Goal: Information Seeking & Learning: Learn about a topic

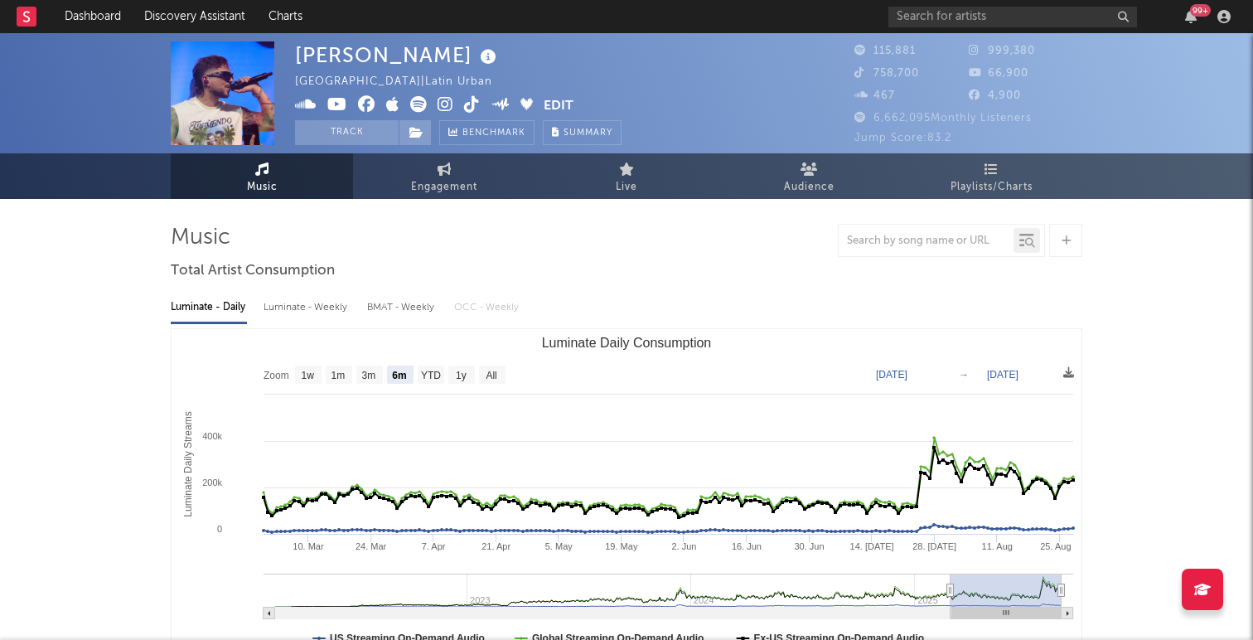
select select "6m"
click at [914, 17] on input "text" at bounding box center [1013, 17] width 249 height 21
click at [823, 99] on div "[PERSON_NAME] [GEOGRAPHIC_DATA] | Latin Urban Edit Track Benchmark Summary" at bounding box center [564, 93] width 539 height 104
click at [972, 13] on input "text" at bounding box center [1013, 17] width 249 height 21
click at [1149, 109] on div "[PERSON_NAME] [GEOGRAPHIC_DATA] | Latin Urban Edit Track Benchmark Summary 115,…" at bounding box center [626, 93] width 1253 height 120
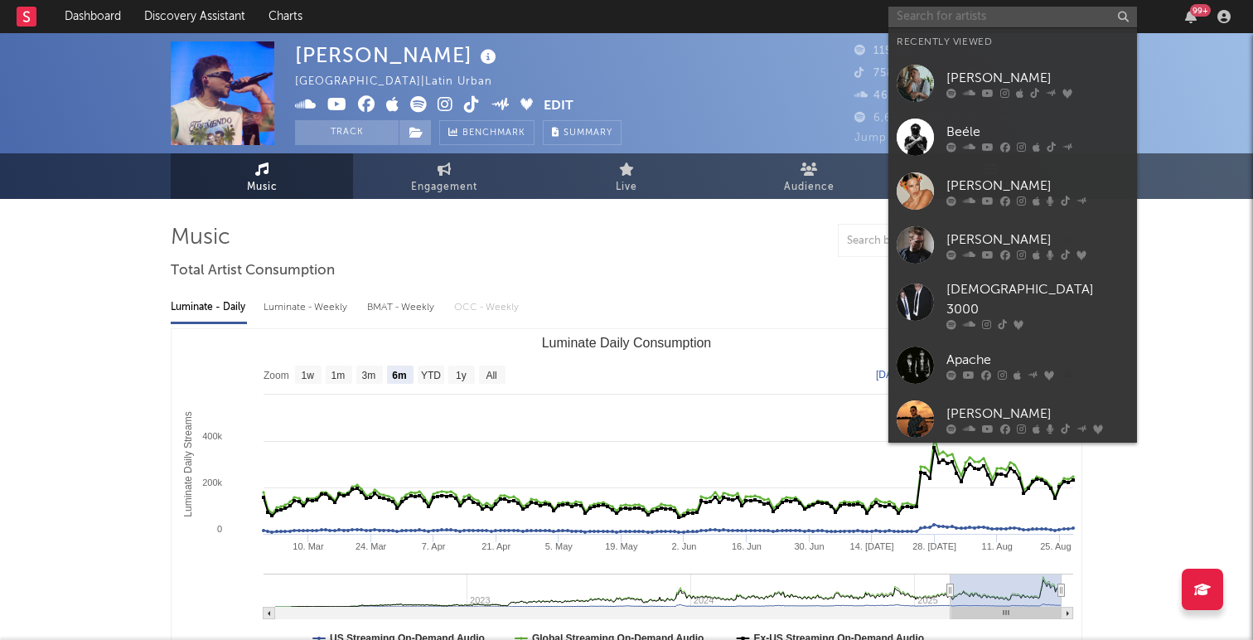
click at [903, 19] on input "text" at bounding box center [1013, 17] width 249 height 21
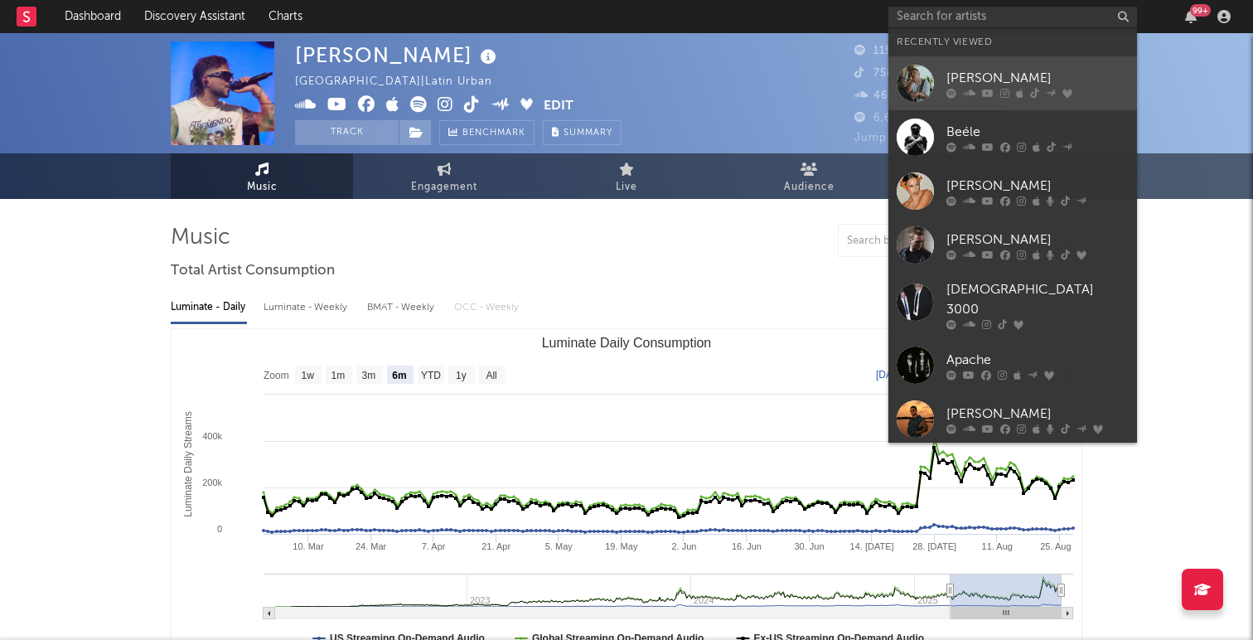
click at [922, 77] on div at bounding box center [915, 83] width 37 height 37
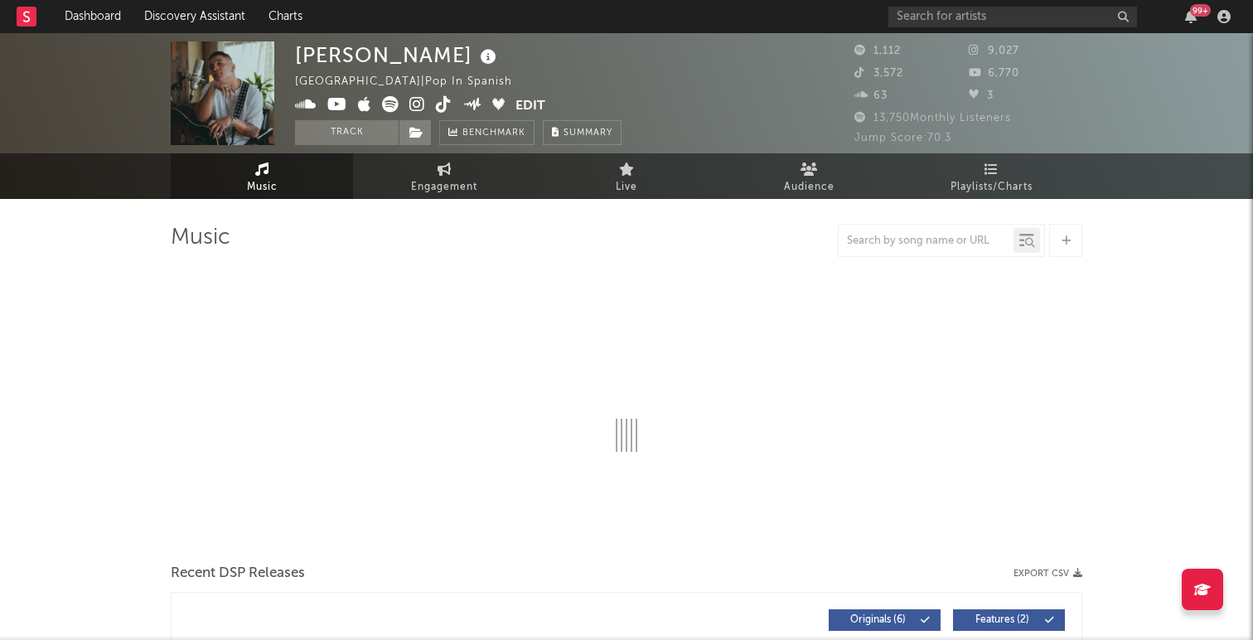
select select "1w"
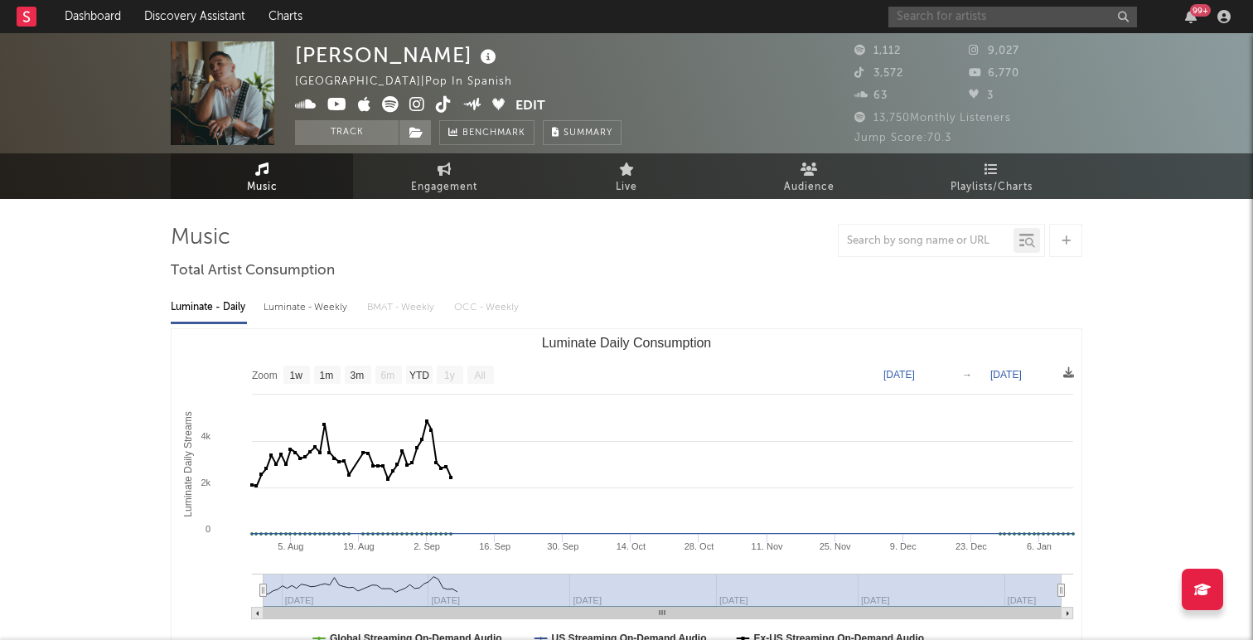
click at [916, 18] on input "text" at bounding box center [1013, 17] width 249 height 21
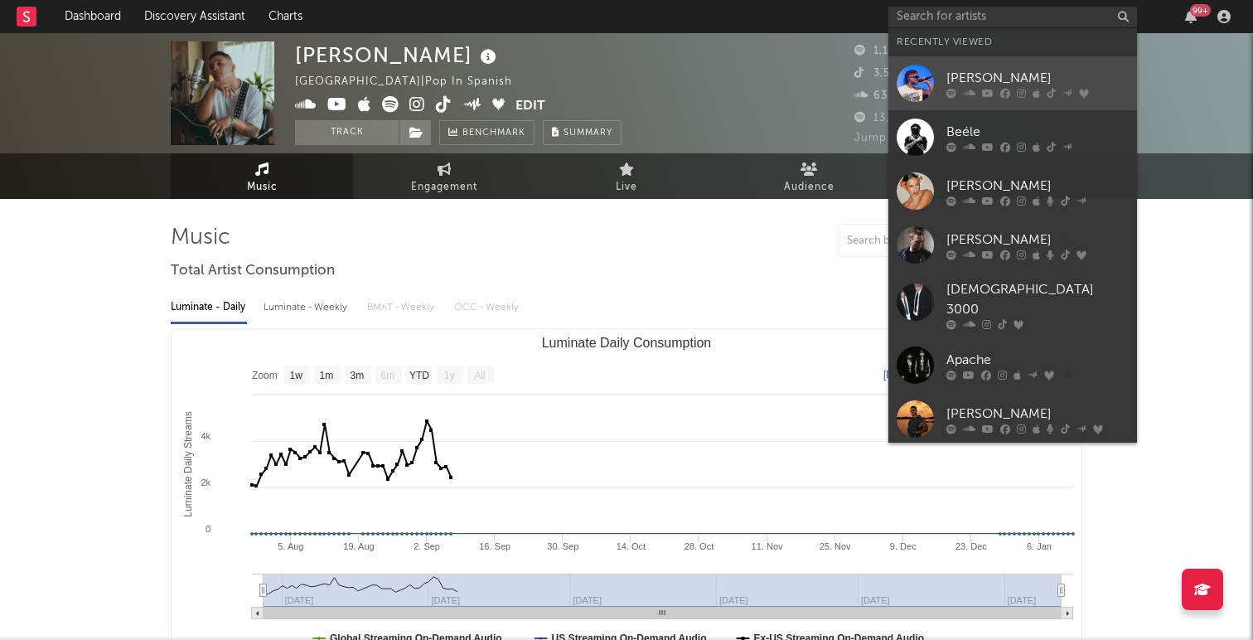
click at [942, 78] on link "[PERSON_NAME]" at bounding box center [1013, 83] width 249 height 54
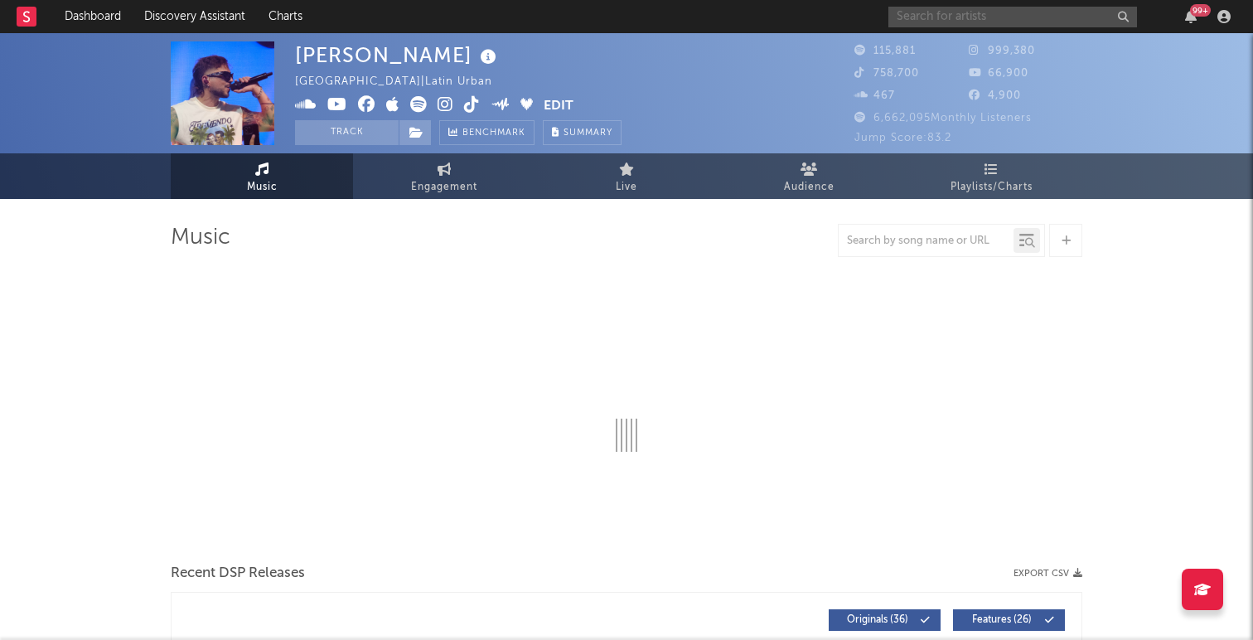
click at [923, 18] on input "text" at bounding box center [1013, 17] width 249 height 21
select select "6m"
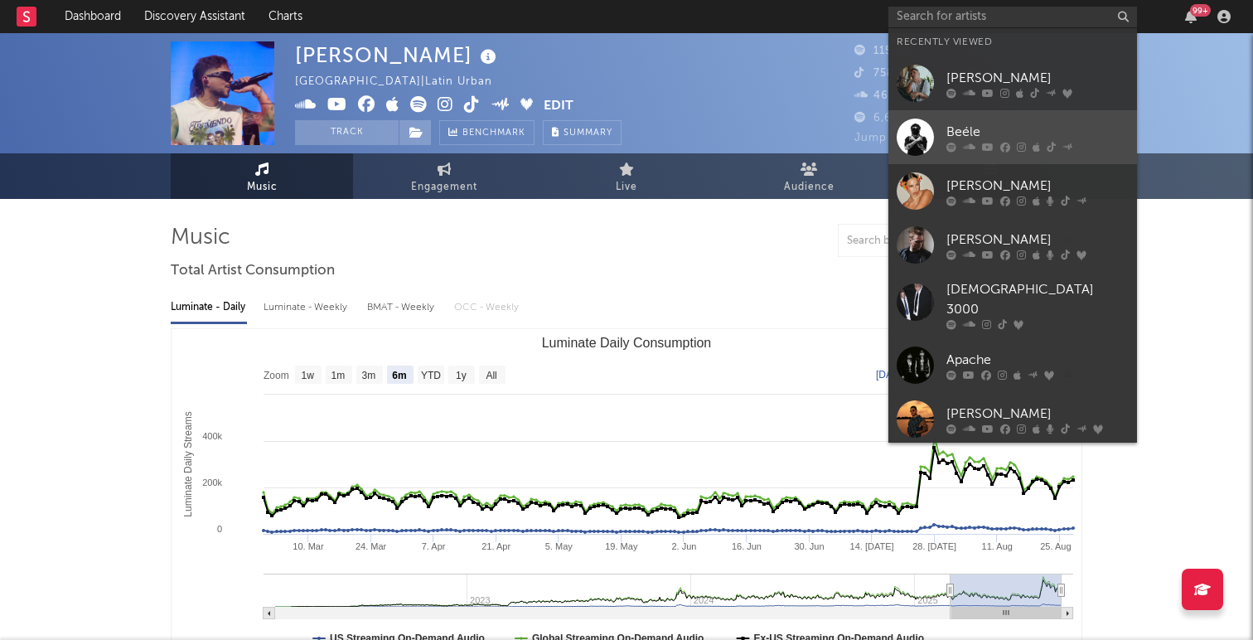
click at [956, 130] on div "Beéle" at bounding box center [1038, 132] width 182 height 20
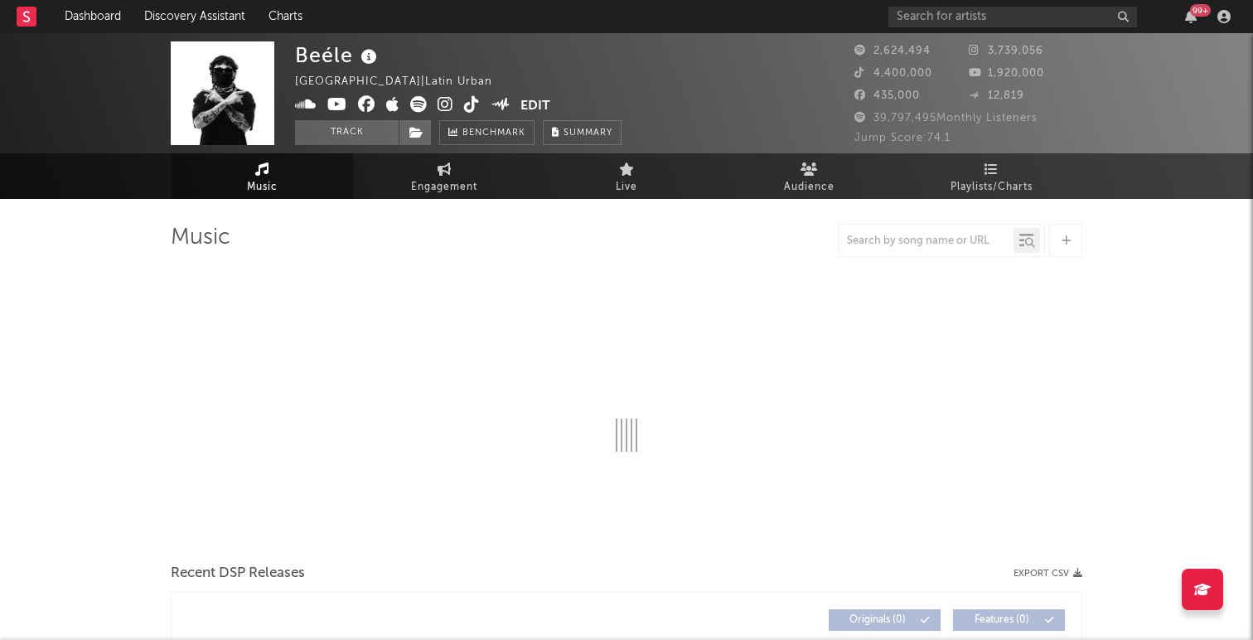
select select "6m"
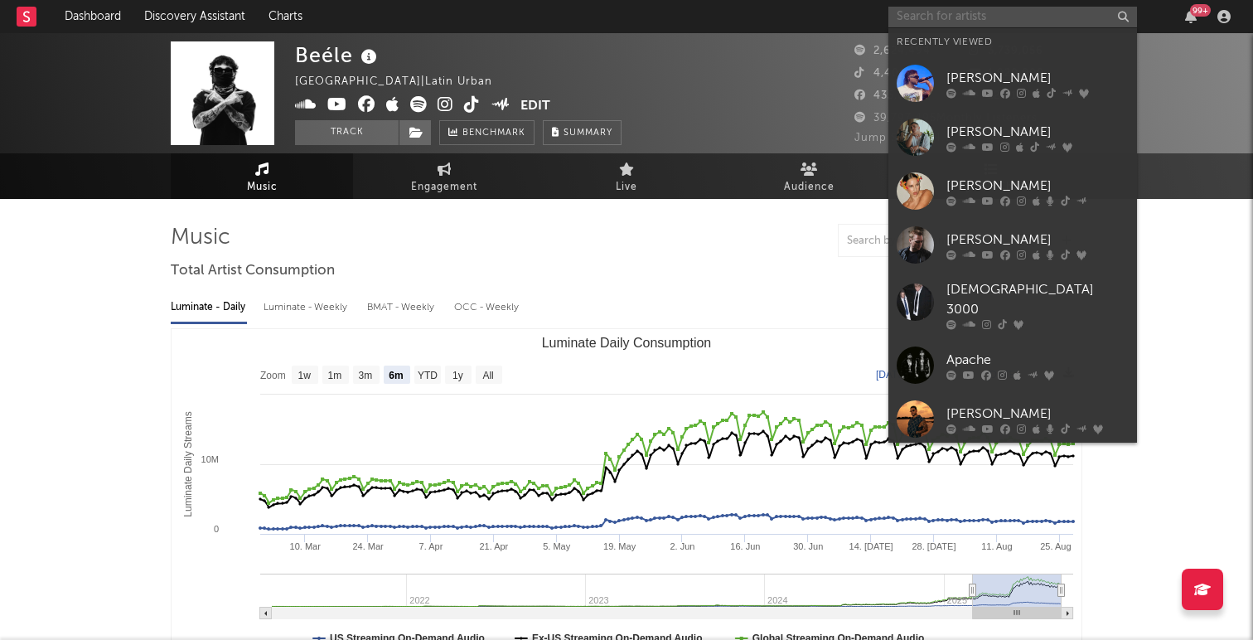
click at [923, 14] on input "text" at bounding box center [1013, 17] width 249 height 21
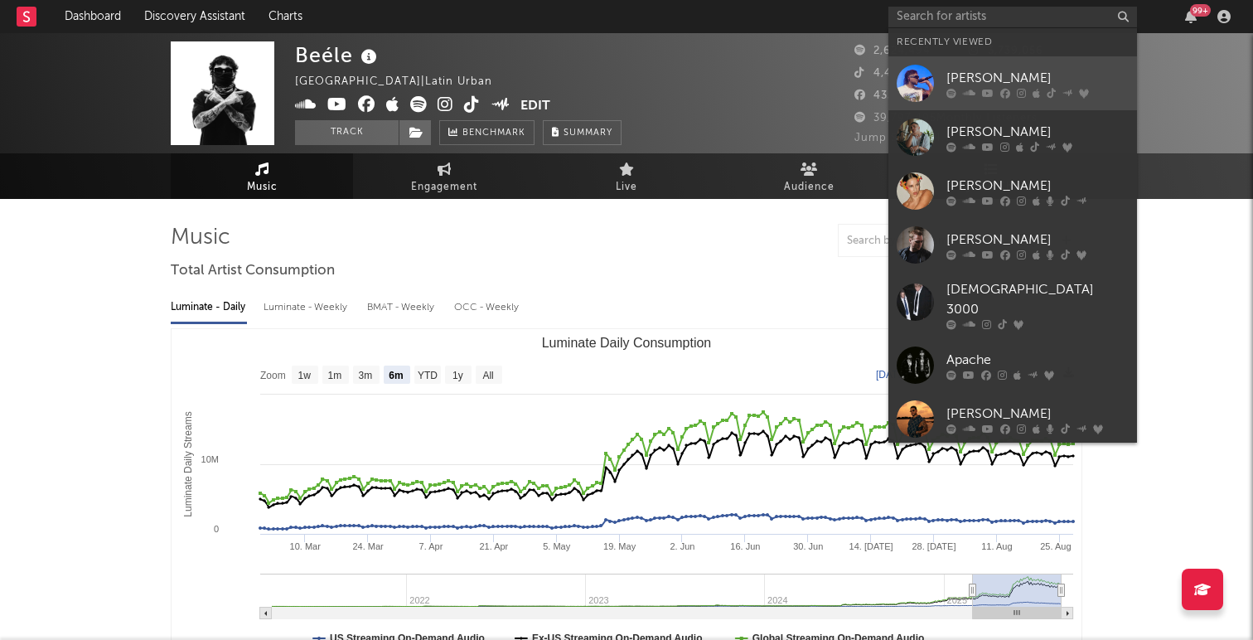
click at [920, 78] on div at bounding box center [915, 83] width 37 height 37
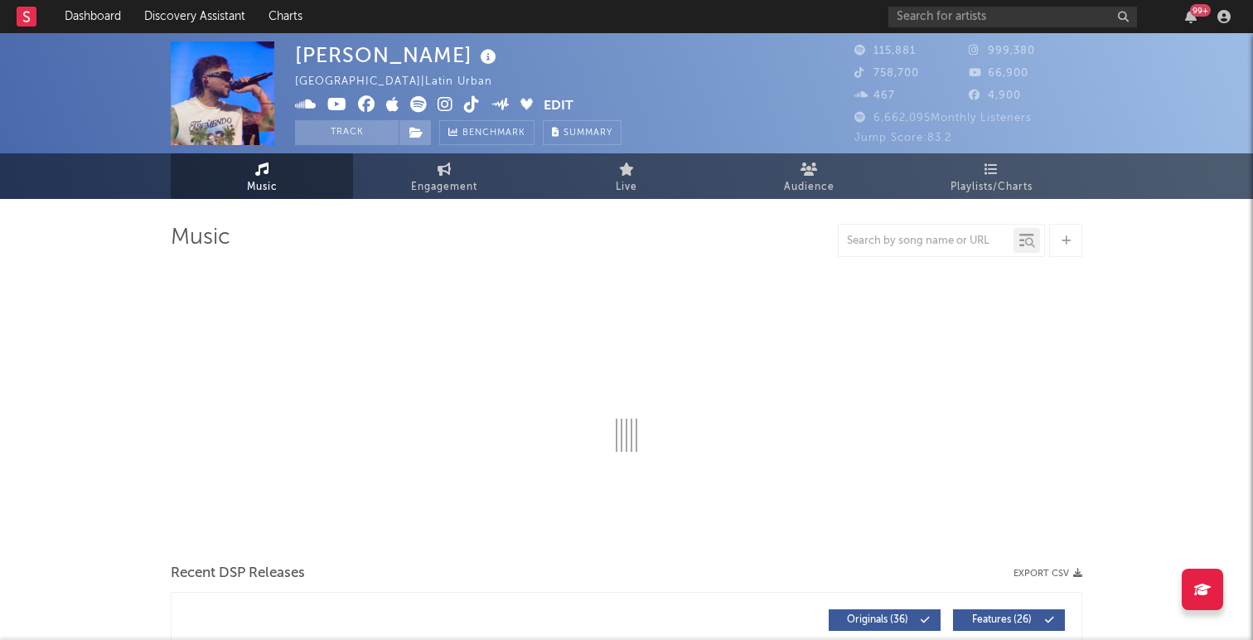
select select "6m"
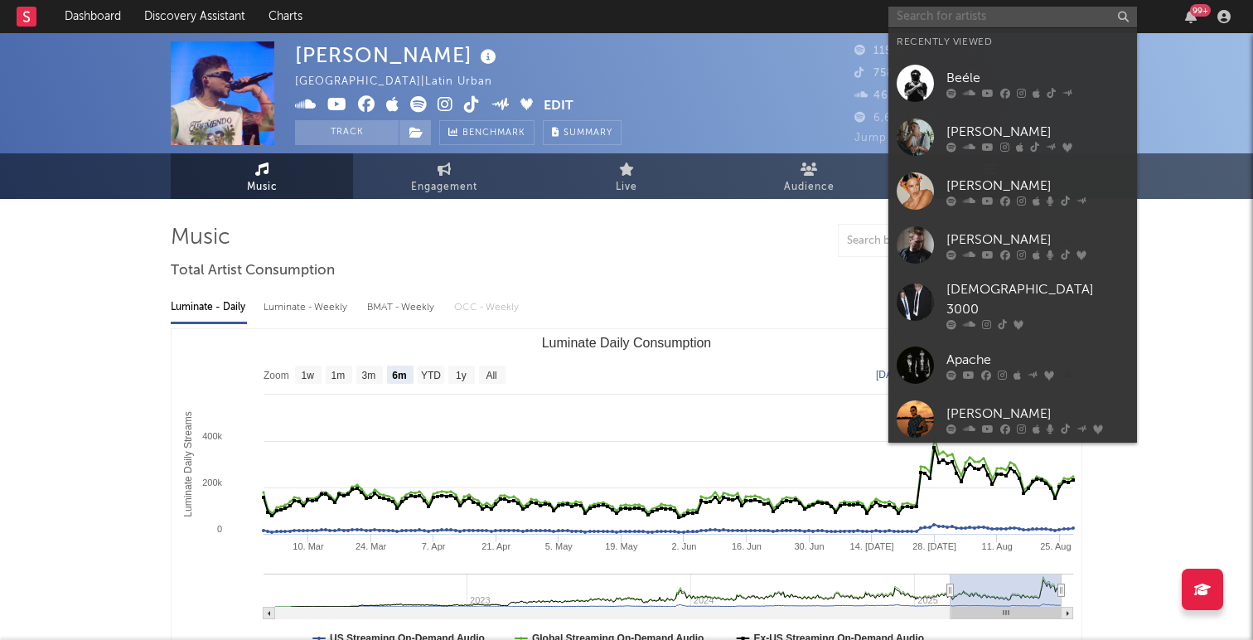
click at [986, 17] on input "text" at bounding box center [1013, 17] width 249 height 21
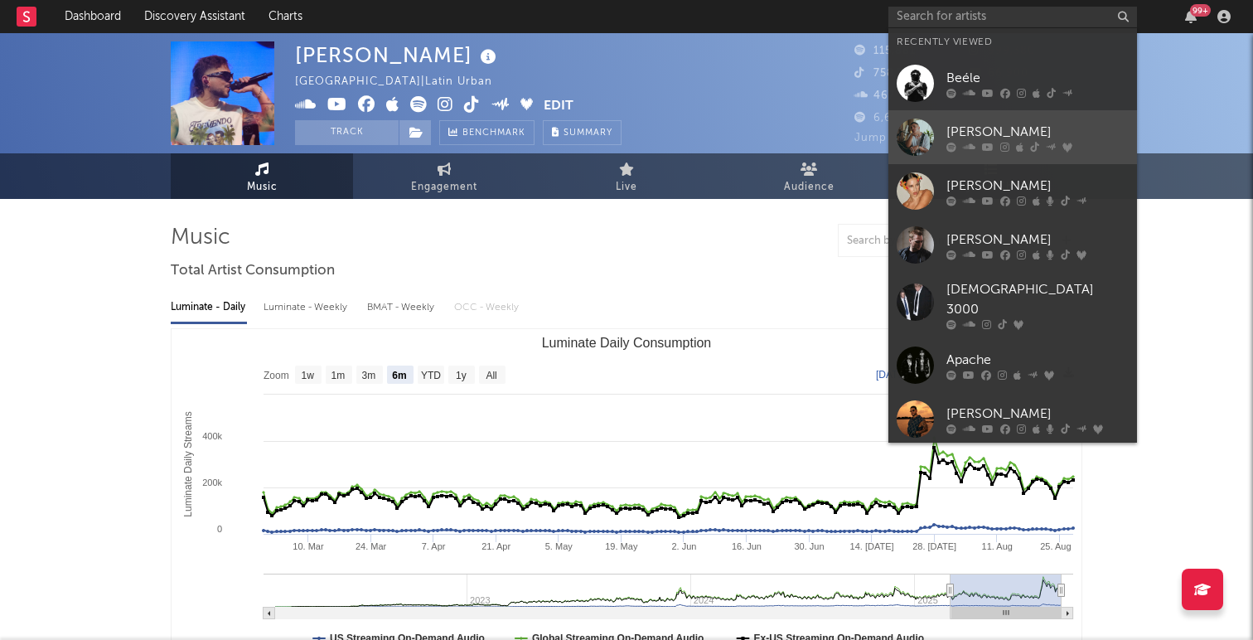
click at [934, 124] on link "[PERSON_NAME]" at bounding box center [1013, 137] width 249 height 54
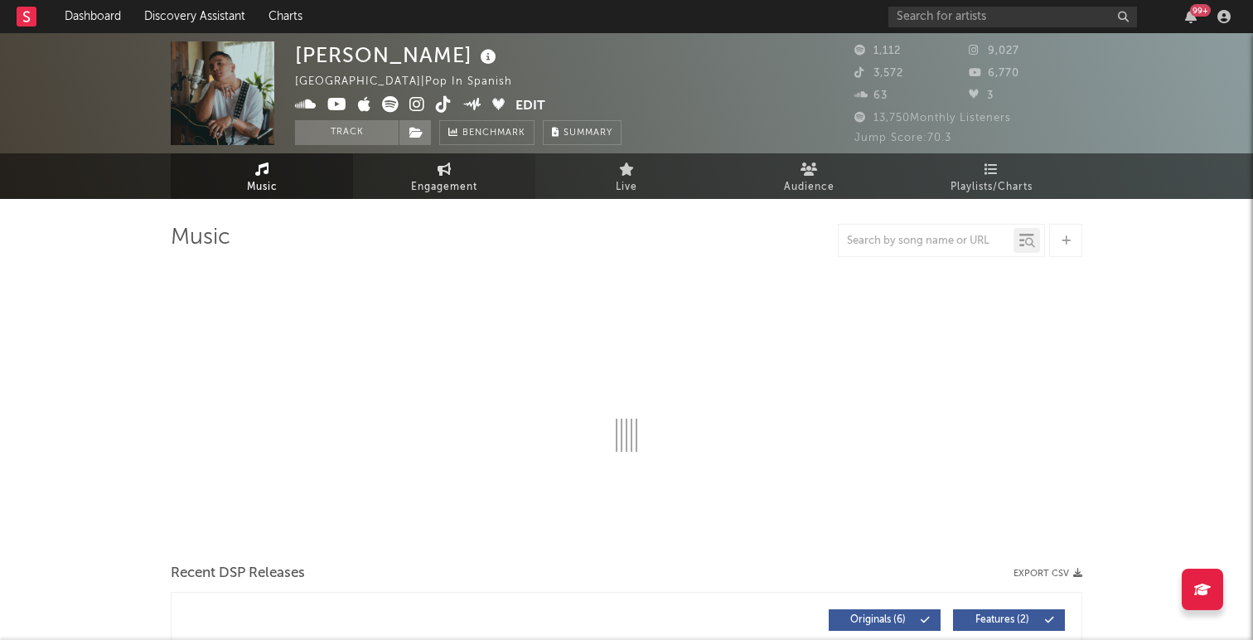
select select "1w"
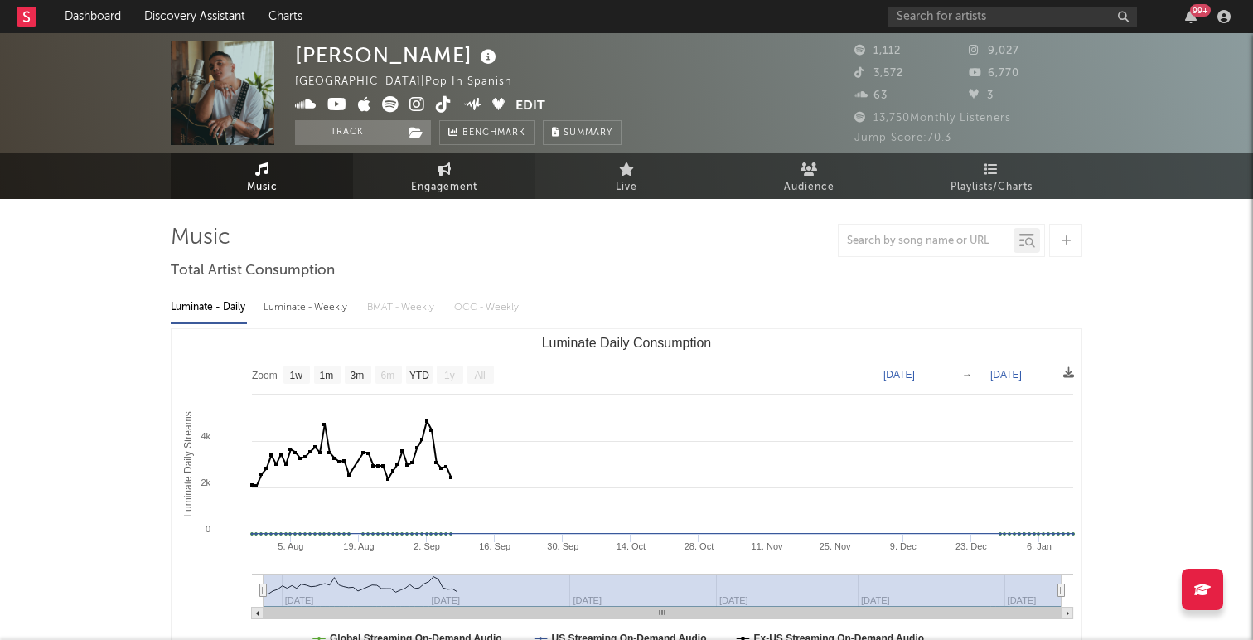
click at [475, 179] on span "Engagement" at bounding box center [444, 187] width 66 height 20
select select "1w"
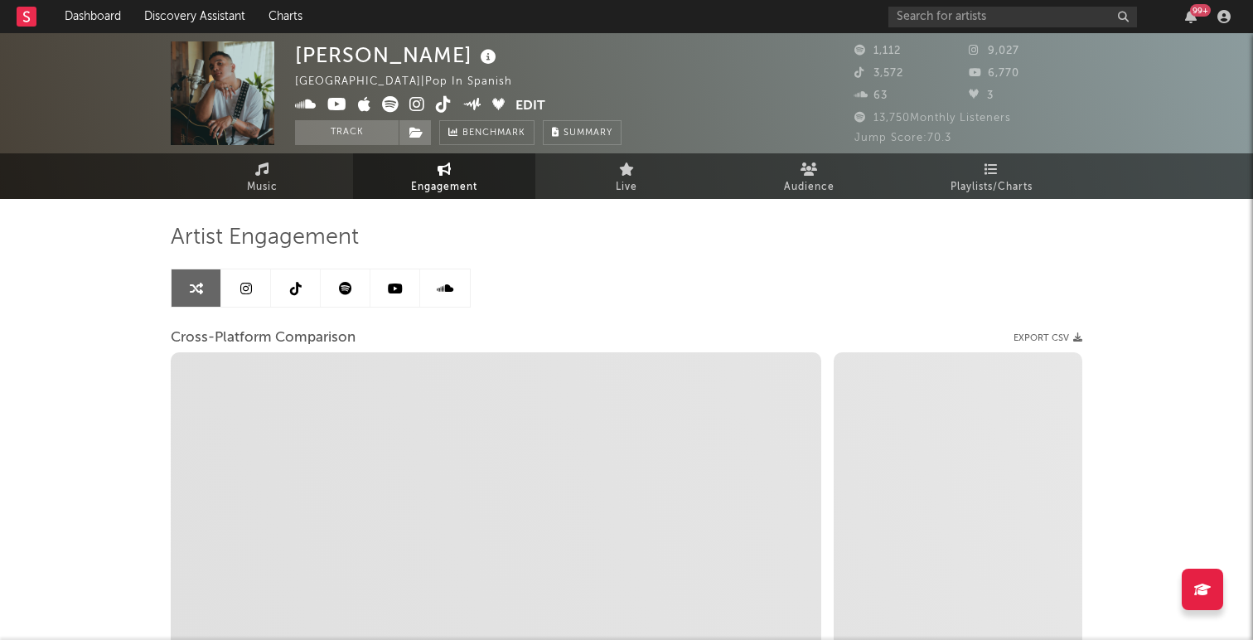
click at [337, 296] on link at bounding box center [346, 287] width 50 height 37
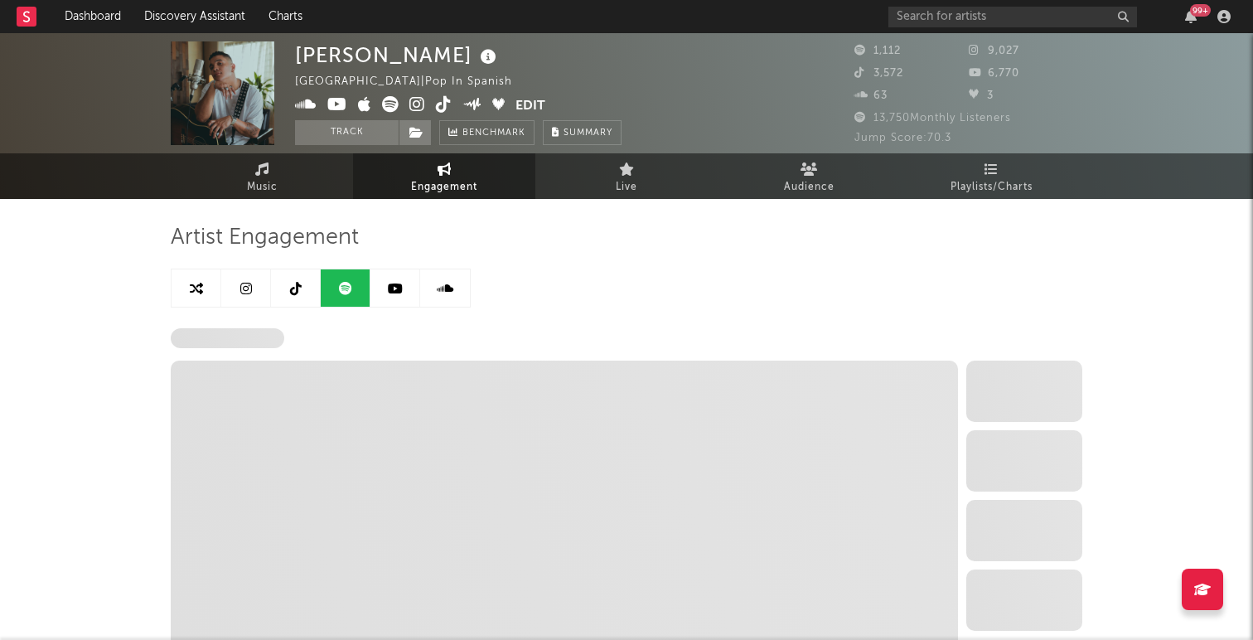
select select "6m"
select select "1w"
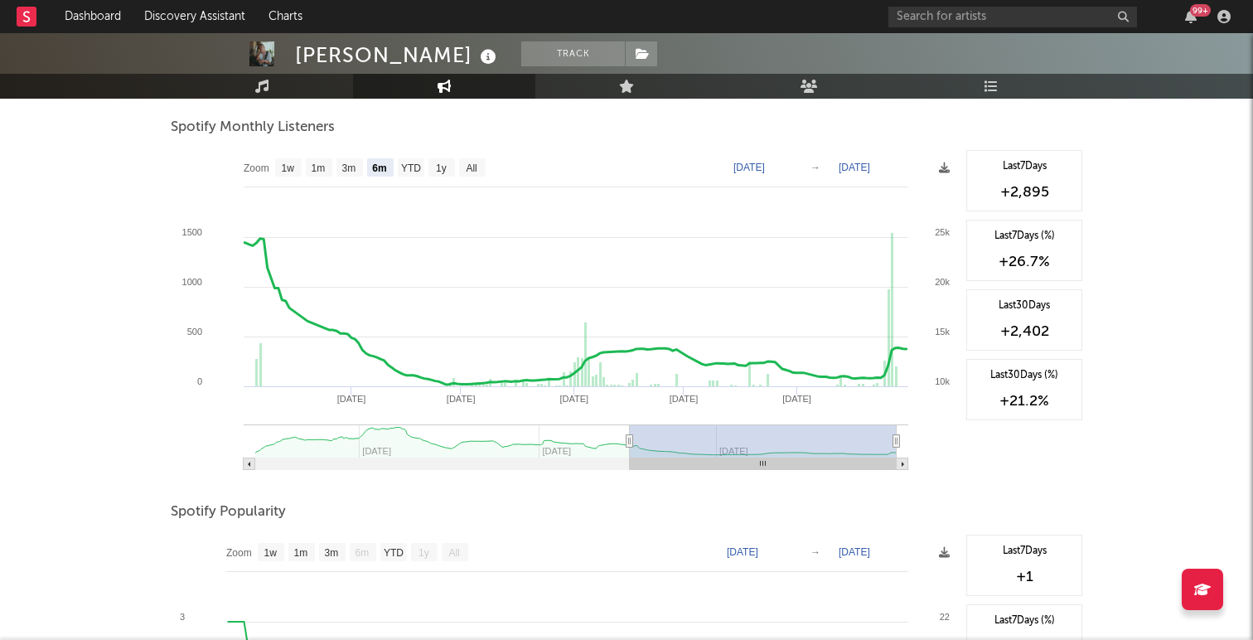
scroll to position [590, 0]
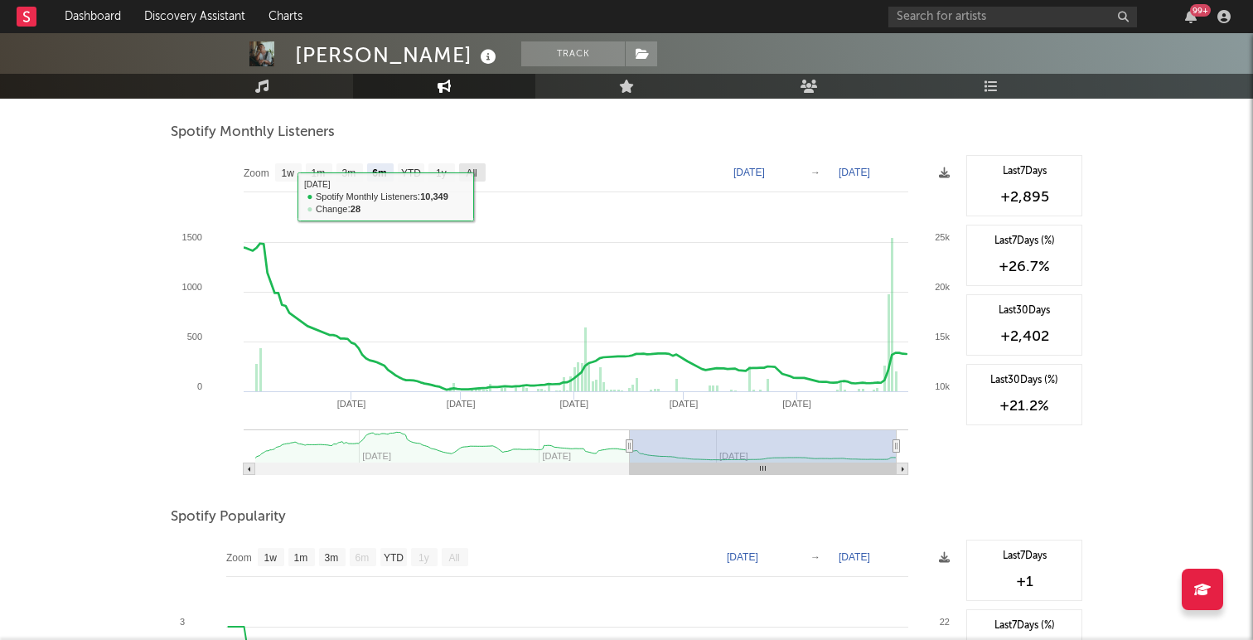
click at [478, 177] on g "All" at bounding box center [472, 172] width 27 height 18
select select "All"
type input "[DATE]"
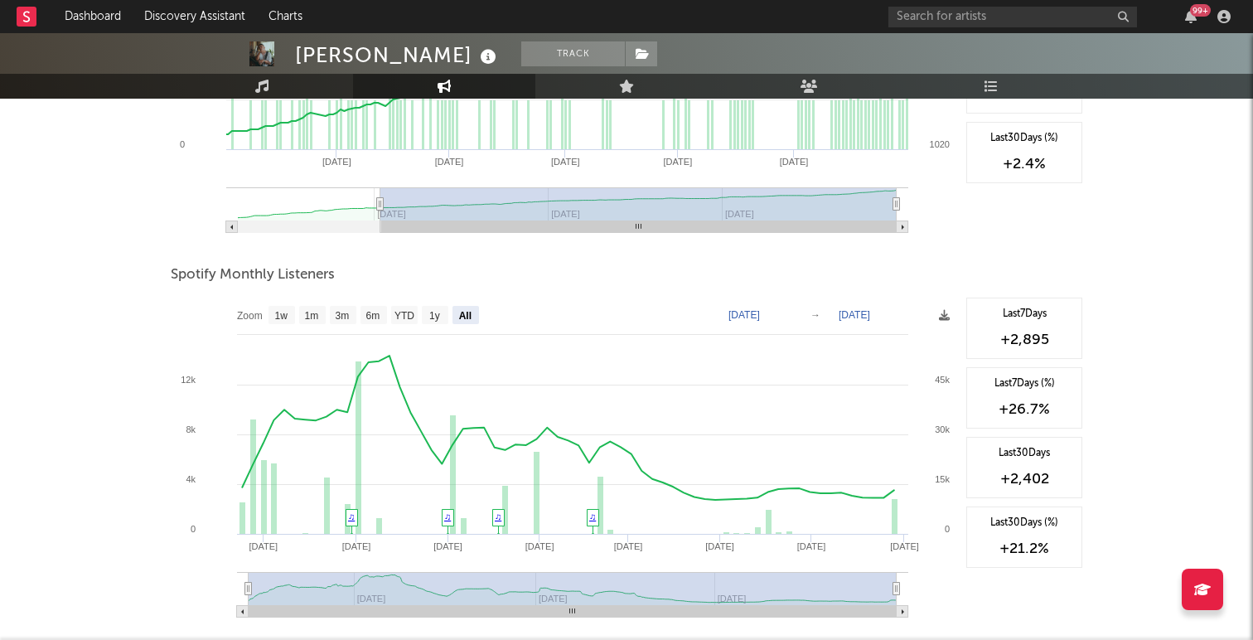
scroll to position [0, 0]
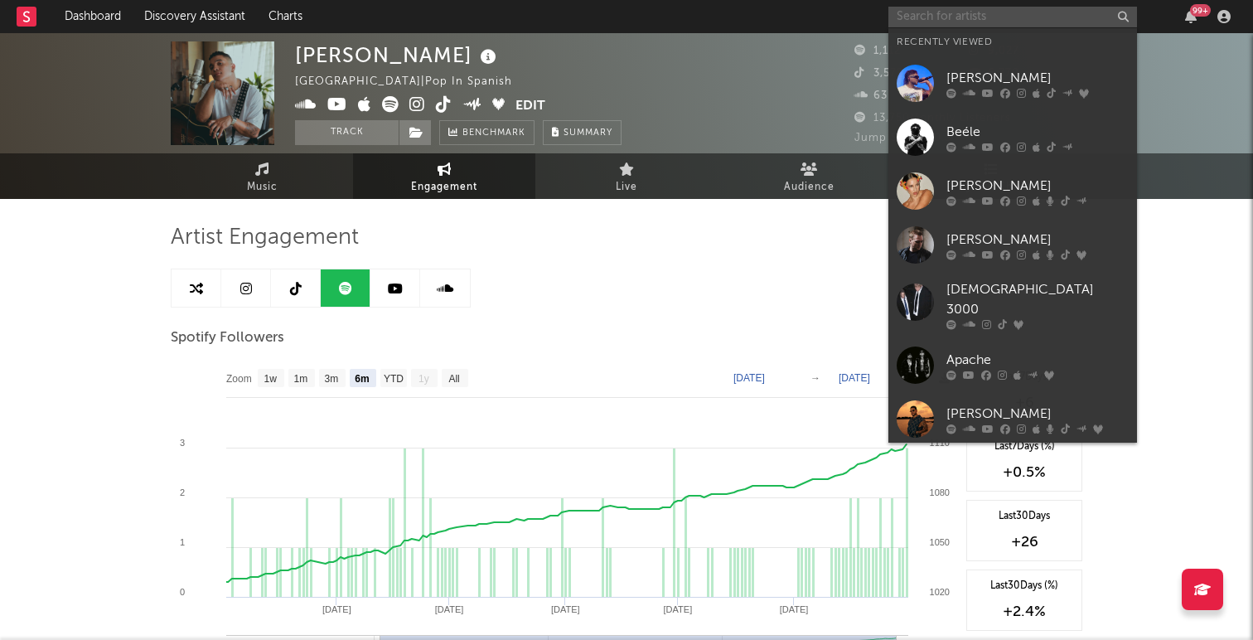
click at [939, 16] on input "text" at bounding box center [1013, 17] width 249 height 21
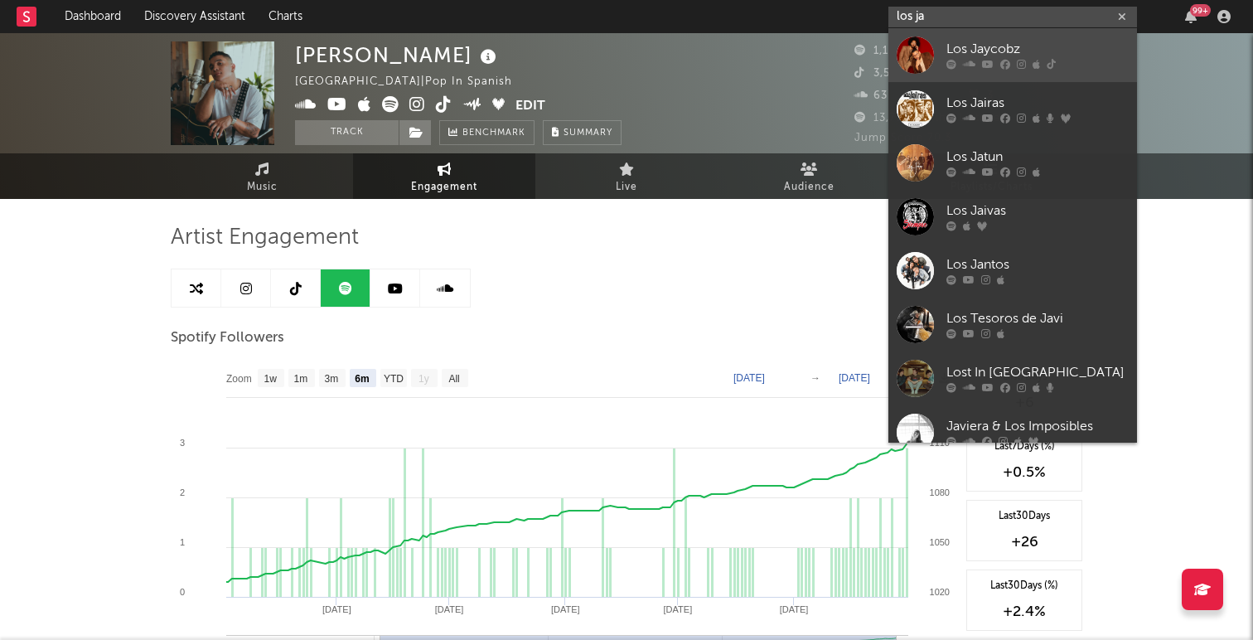
type input "los ja"
click at [925, 49] on div at bounding box center [915, 54] width 37 height 37
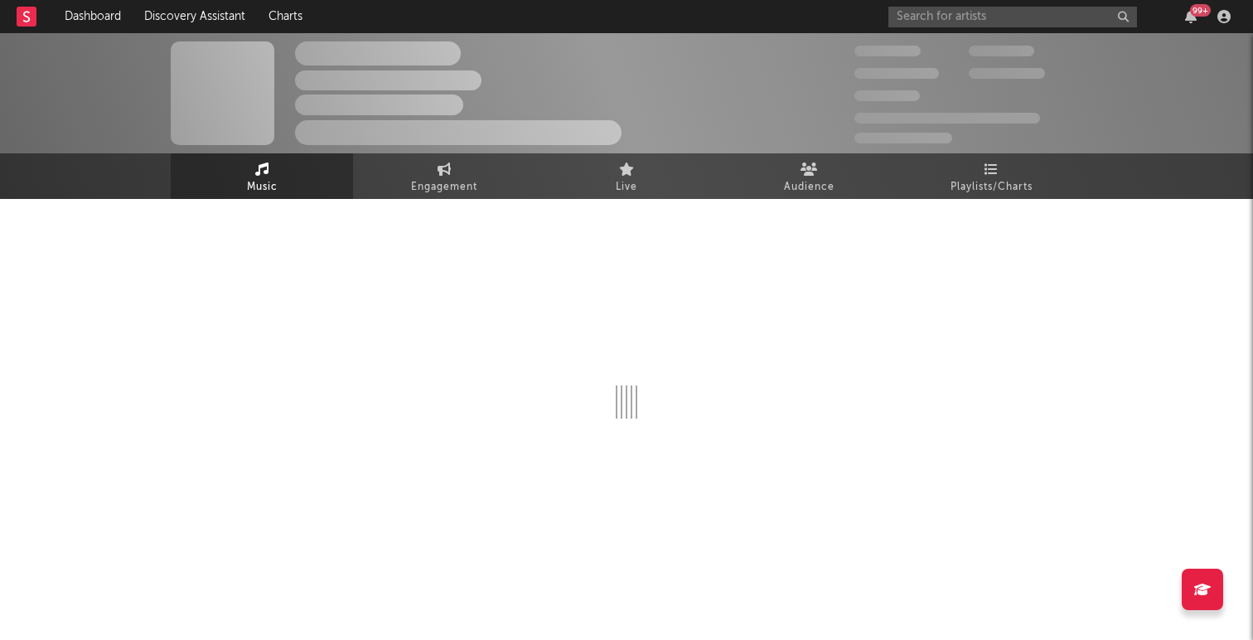
select select "1w"
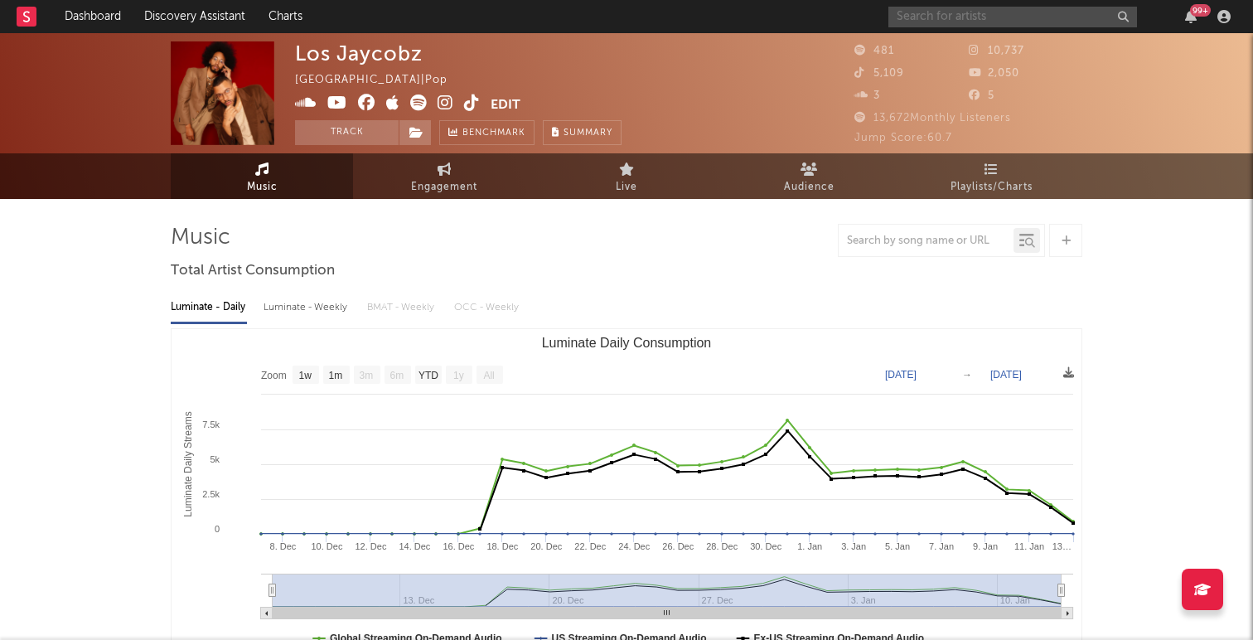
click at [928, 19] on input "text" at bounding box center [1013, 17] width 249 height 21
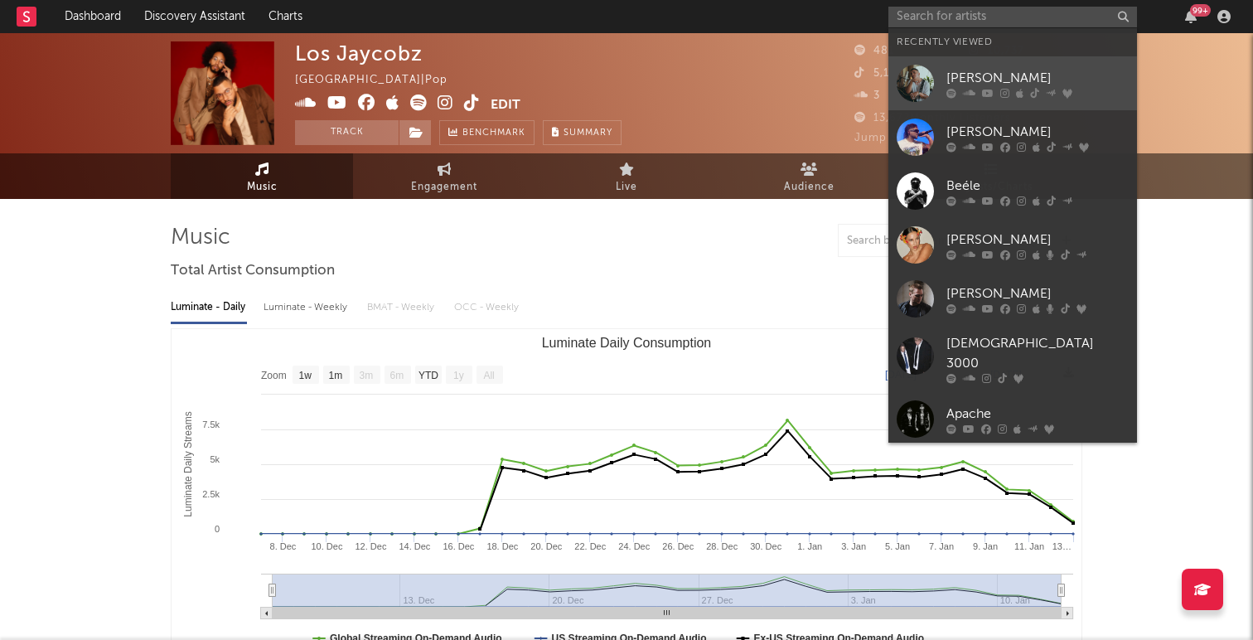
click at [944, 74] on link "[PERSON_NAME]" at bounding box center [1013, 83] width 249 height 54
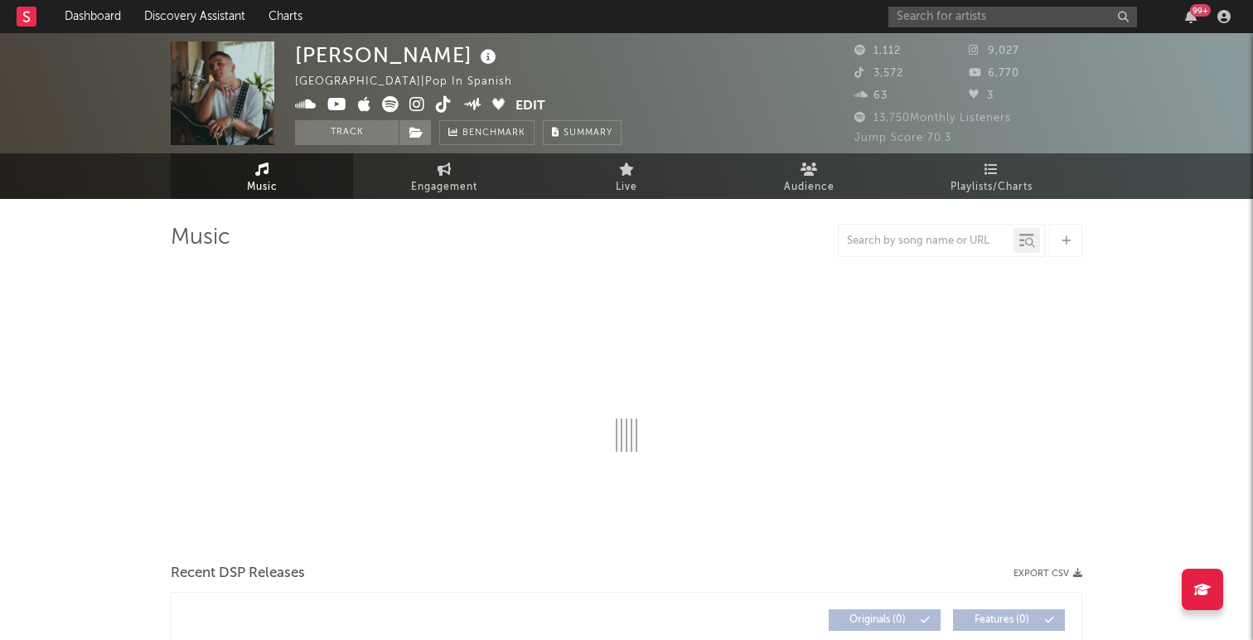
select select "1w"
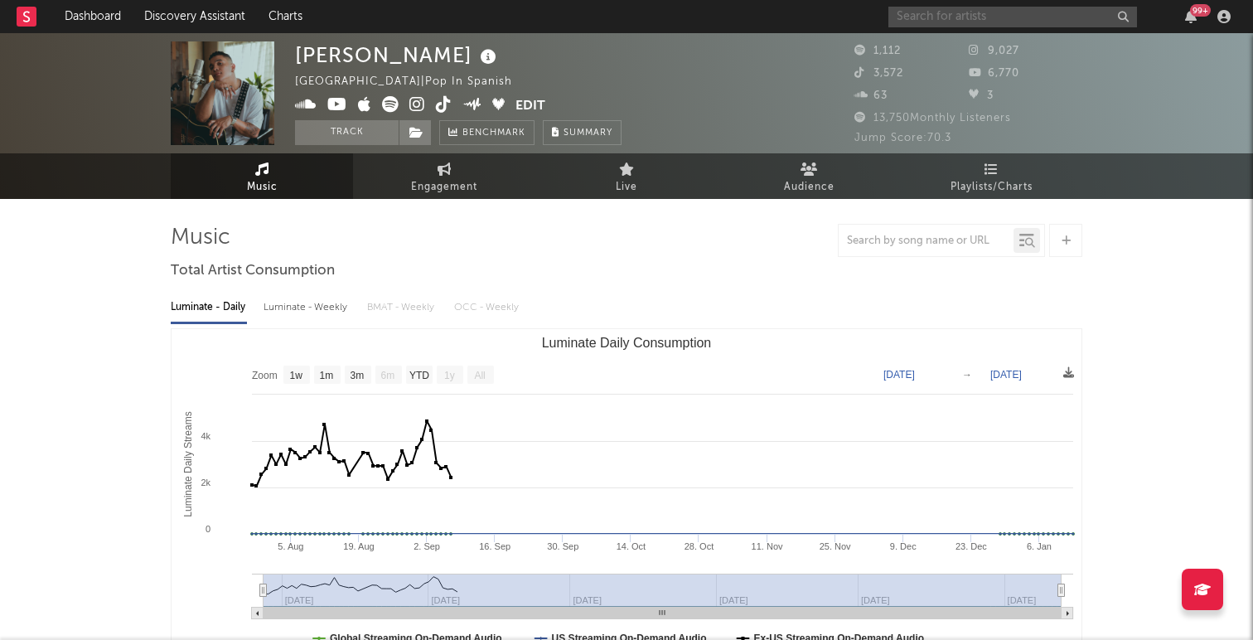
click at [911, 14] on input "text" at bounding box center [1013, 17] width 249 height 21
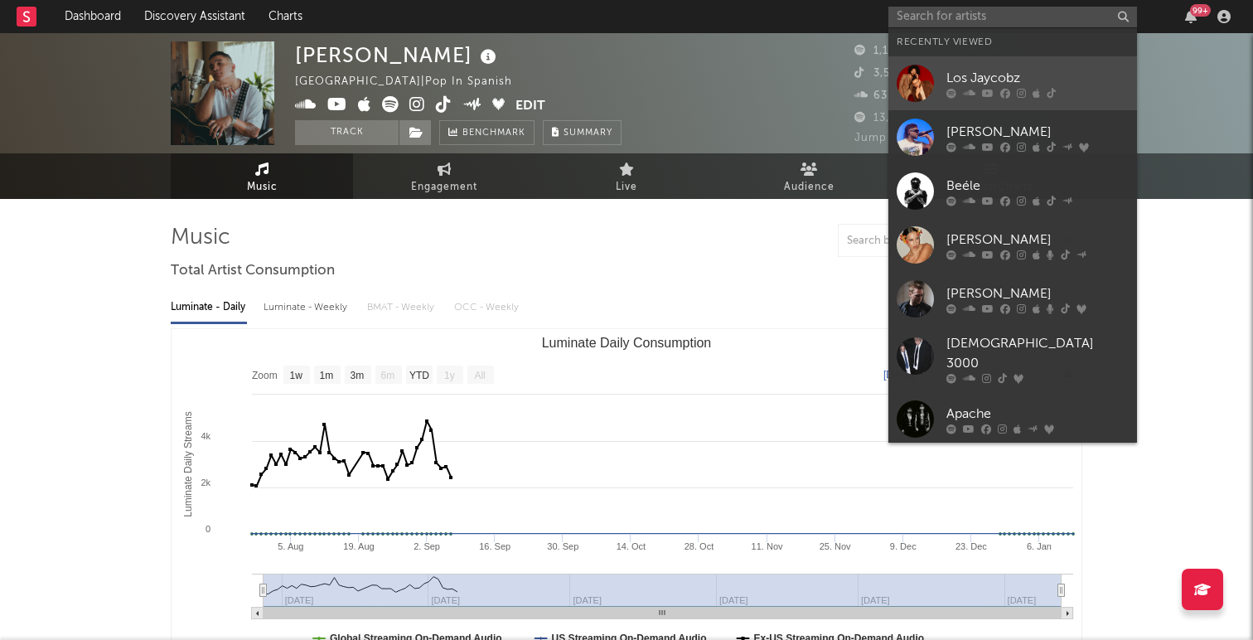
click at [913, 83] on div at bounding box center [915, 83] width 37 height 37
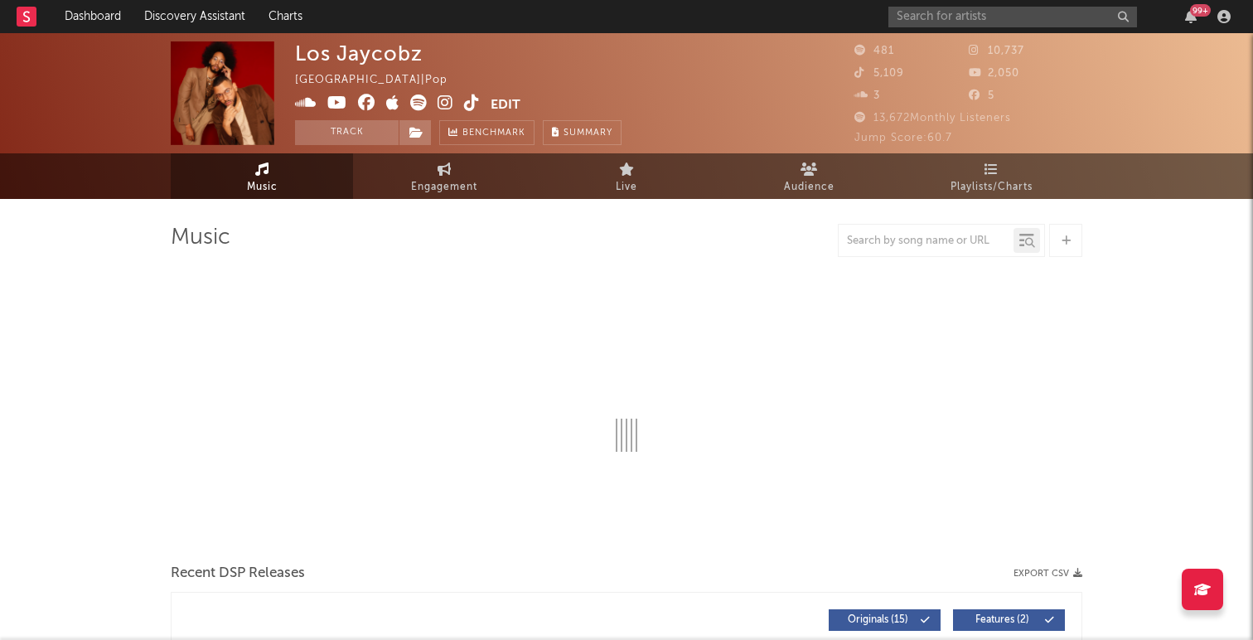
select select "1w"
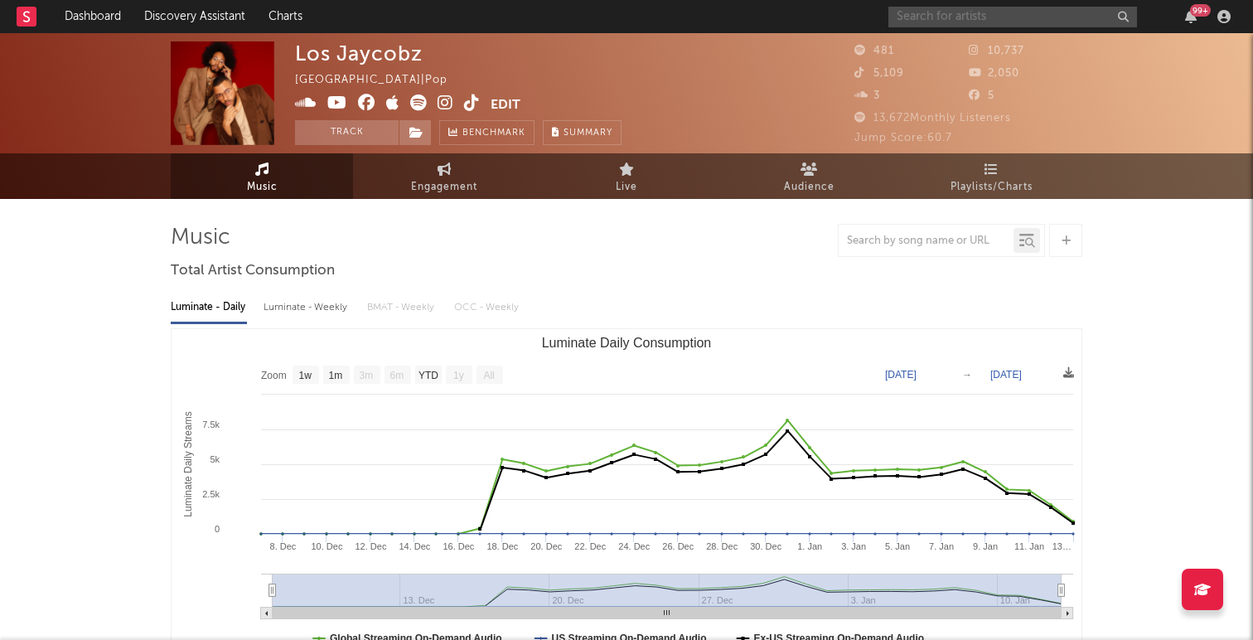
click at [913, 18] on input "text" at bounding box center [1013, 17] width 249 height 21
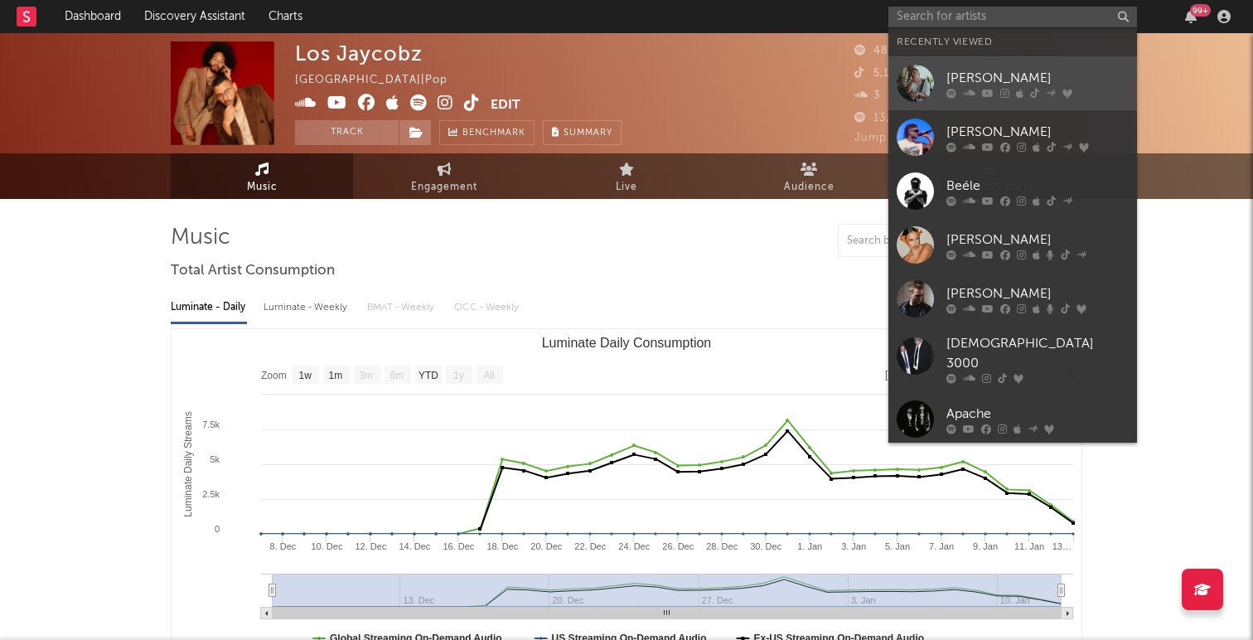
click at [928, 83] on div at bounding box center [915, 83] width 37 height 37
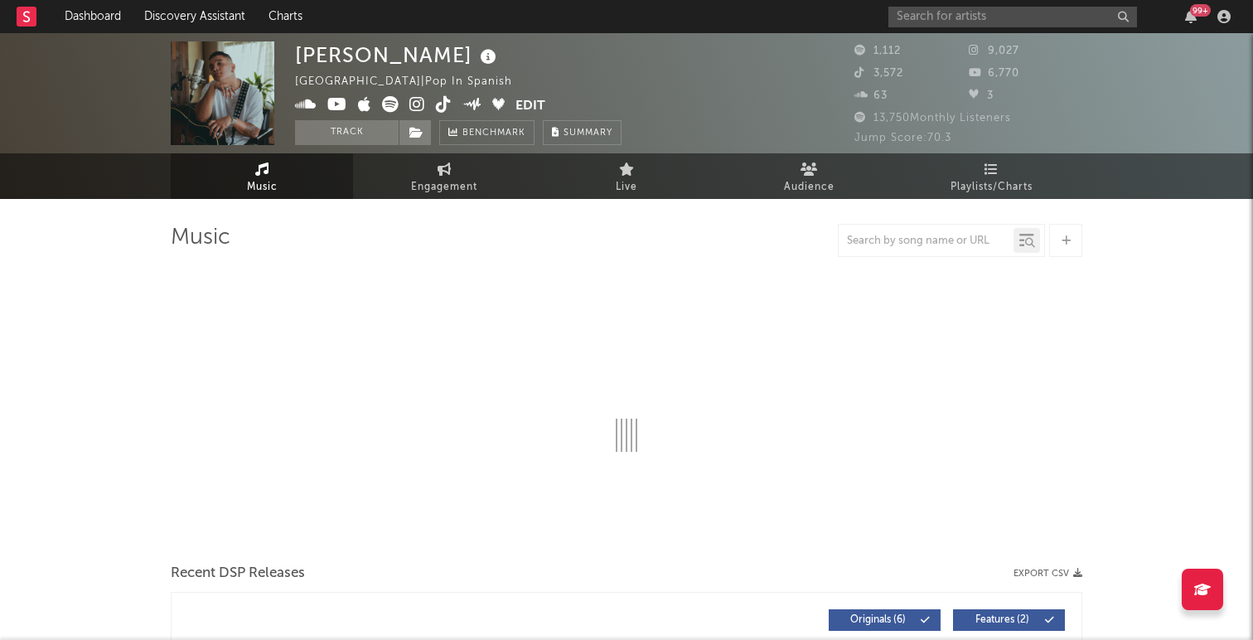
select select "1w"
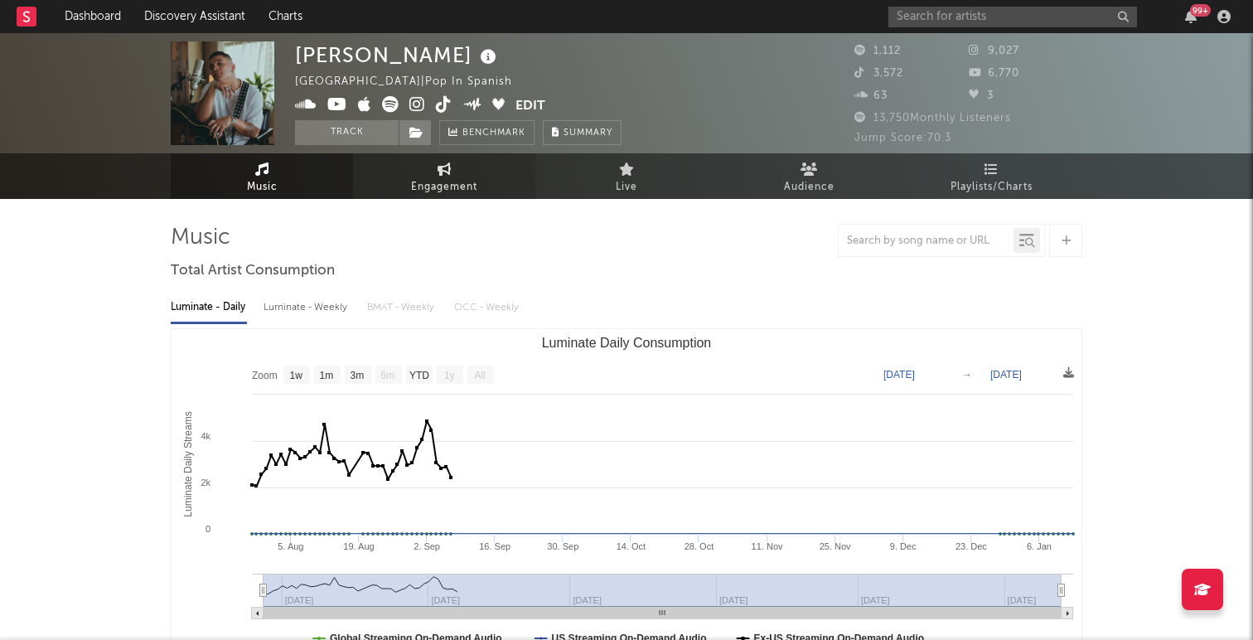
click at [467, 182] on span "Engagement" at bounding box center [444, 187] width 66 height 20
select select "1w"
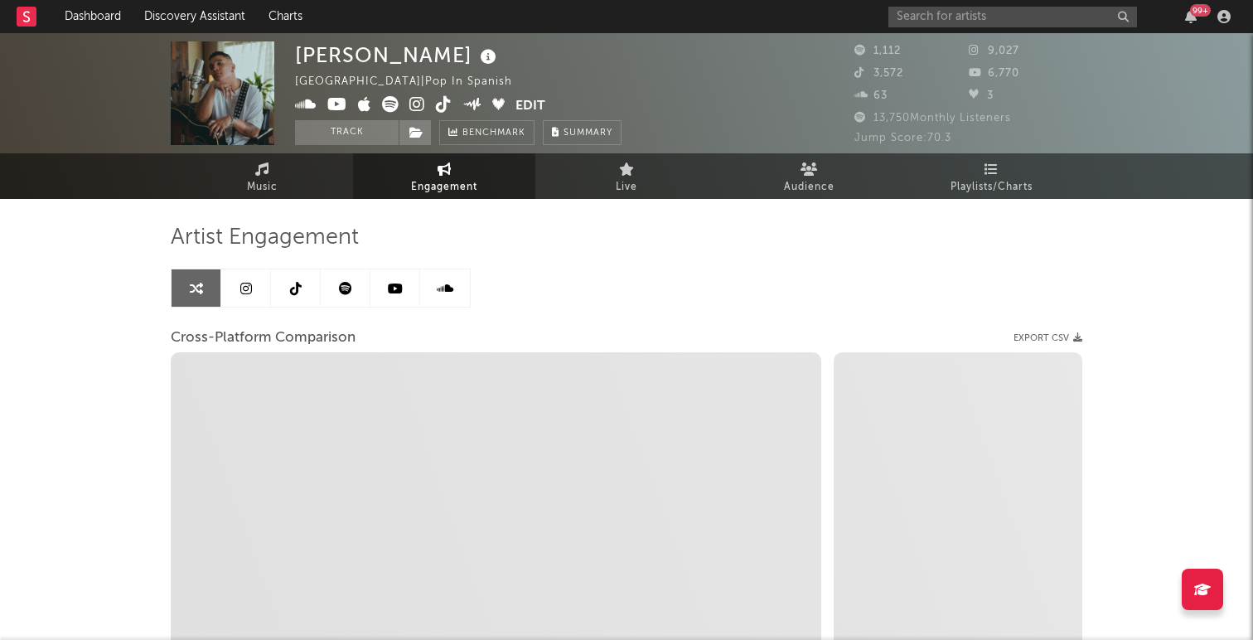
click at [346, 290] on icon at bounding box center [345, 288] width 13 height 13
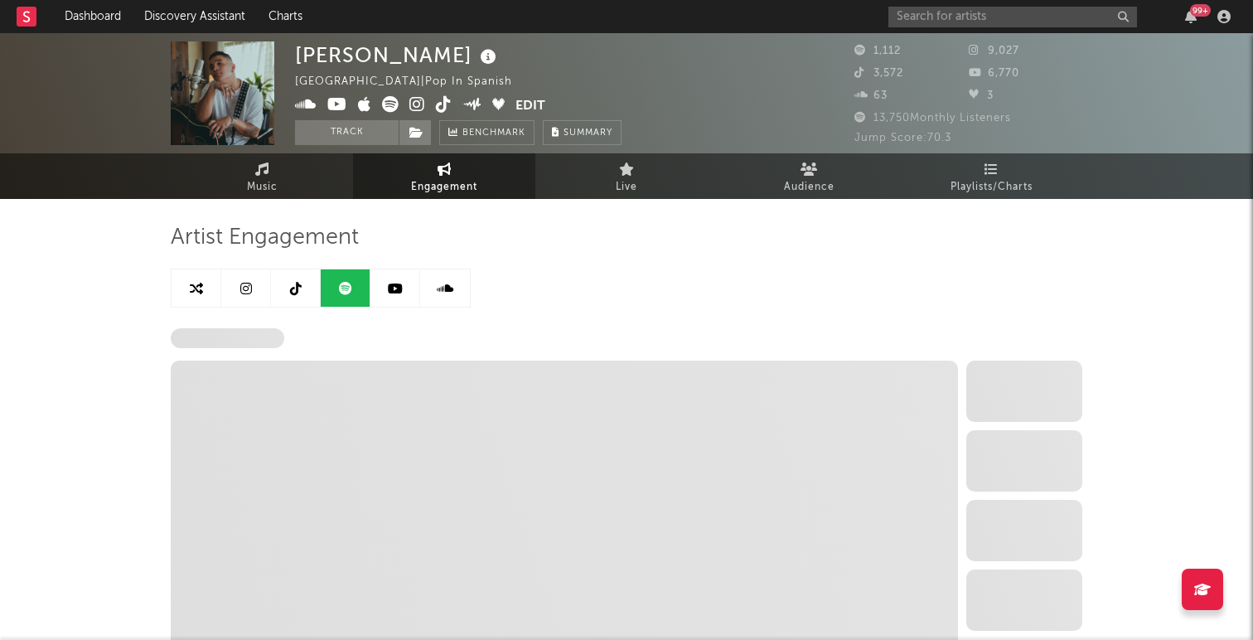
select select "6m"
select select "1w"
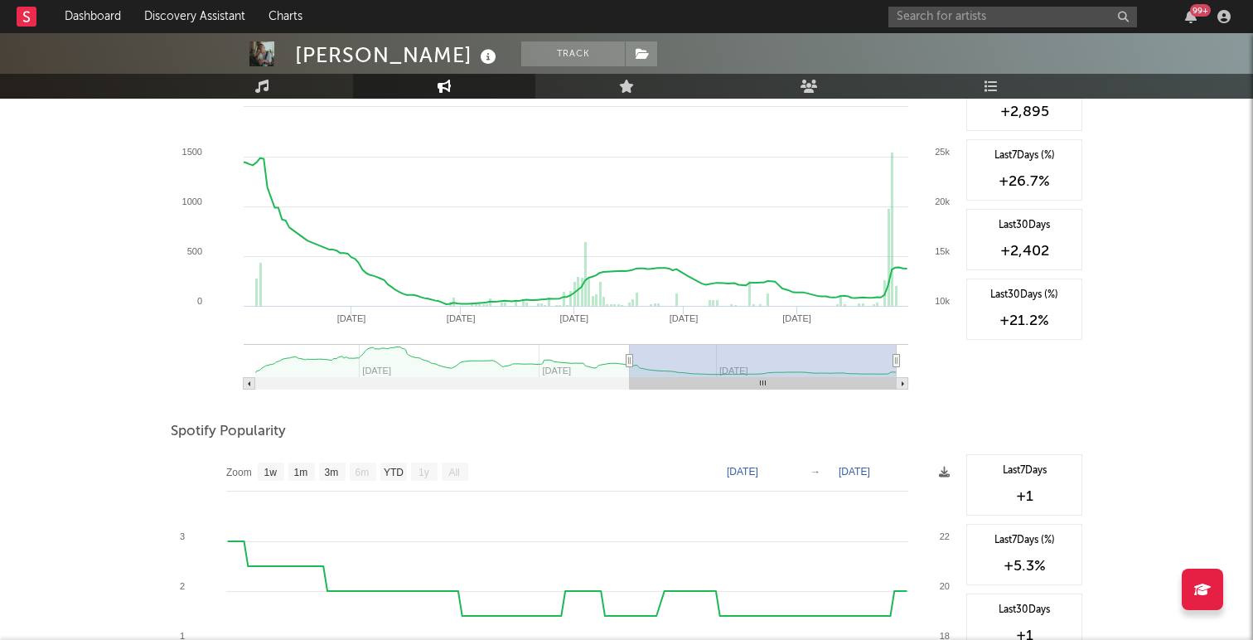
scroll to position [682, 0]
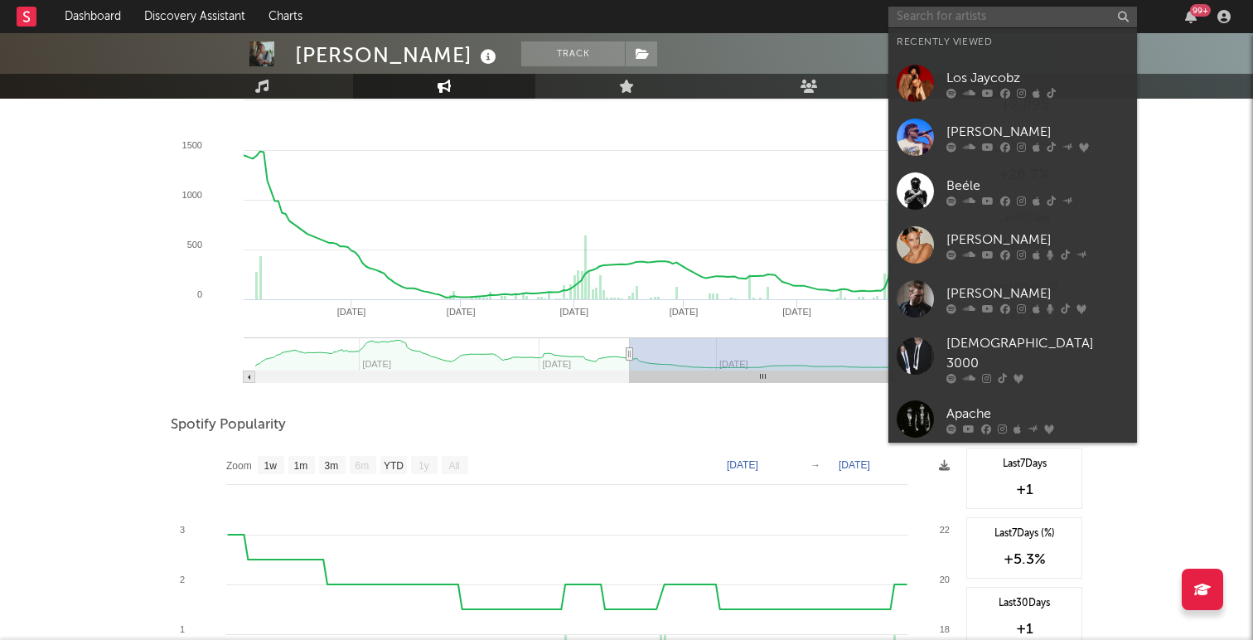
click at [946, 25] on input "text" at bounding box center [1013, 17] width 249 height 21
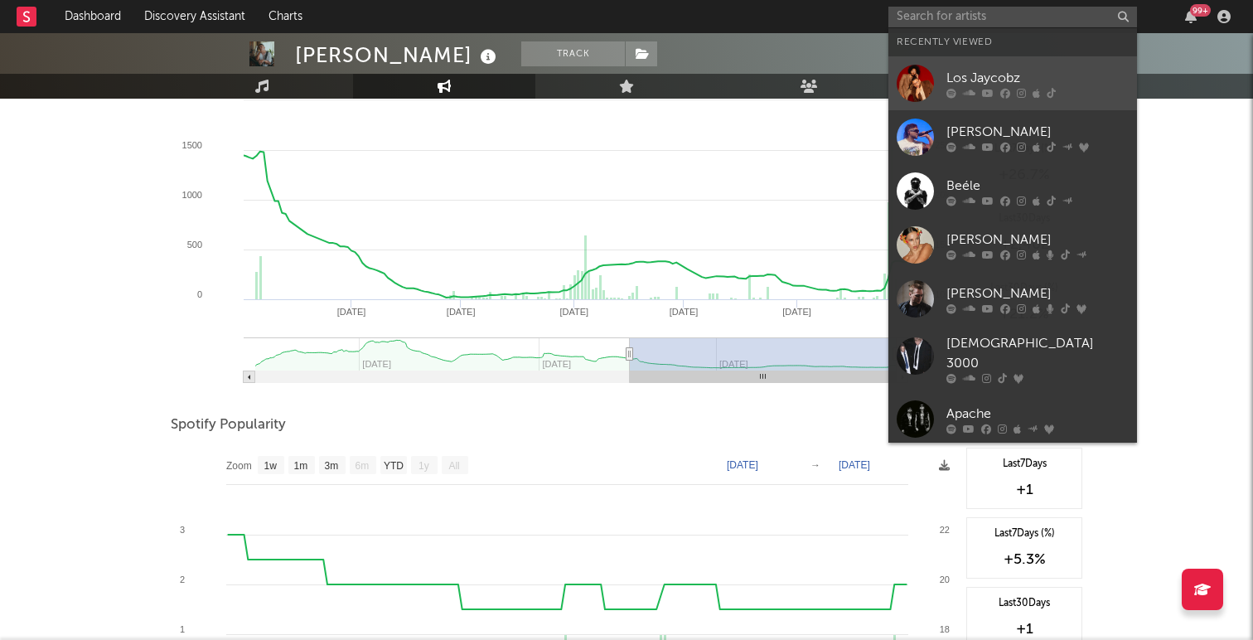
click at [927, 73] on div at bounding box center [915, 83] width 37 height 37
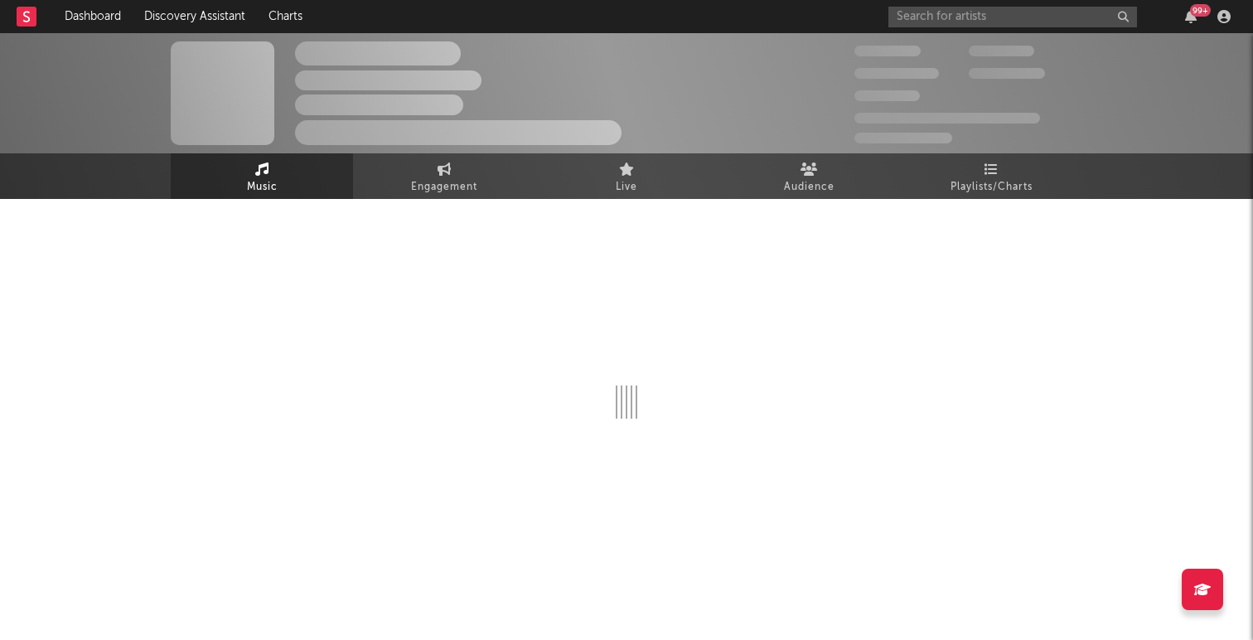
select select "1w"
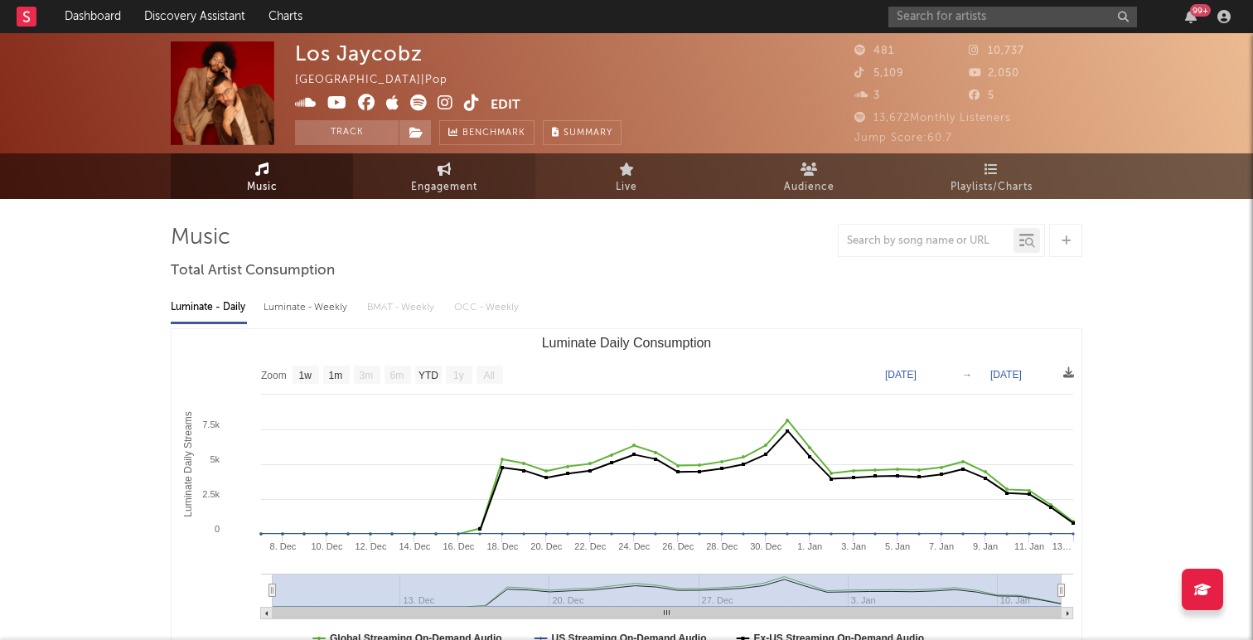
click at [428, 180] on span "Engagement" at bounding box center [444, 187] width 66 height 20
select select "1w"
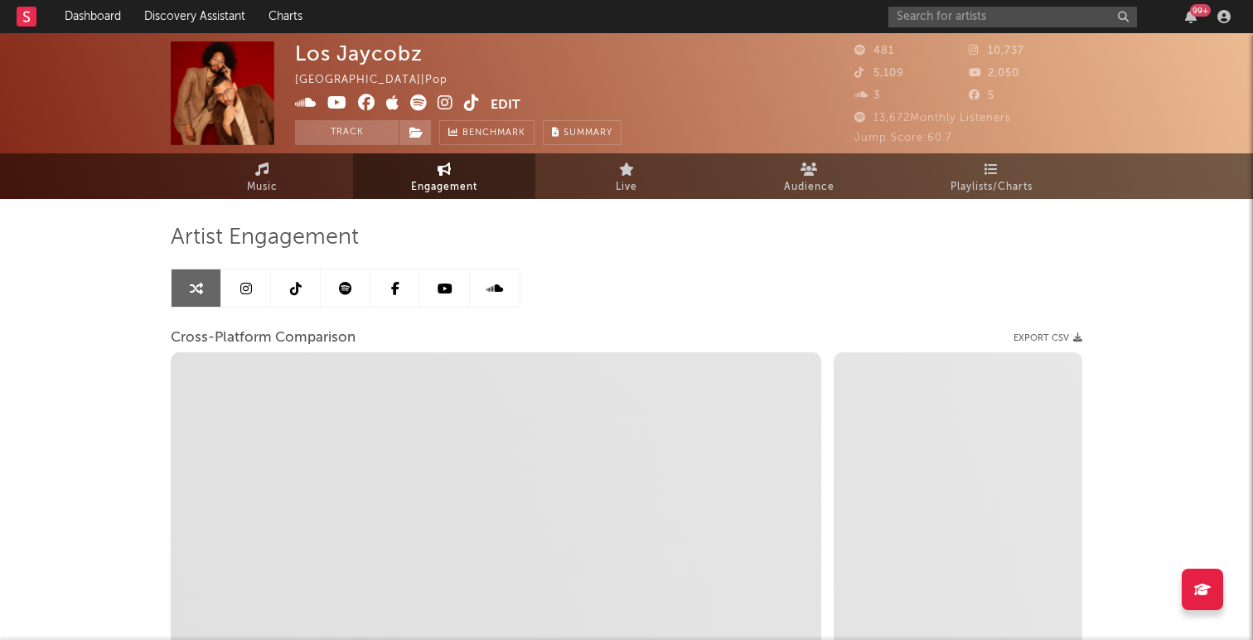
click at [328, 297] on link at bounding box center [346, 287] width 50 height 37
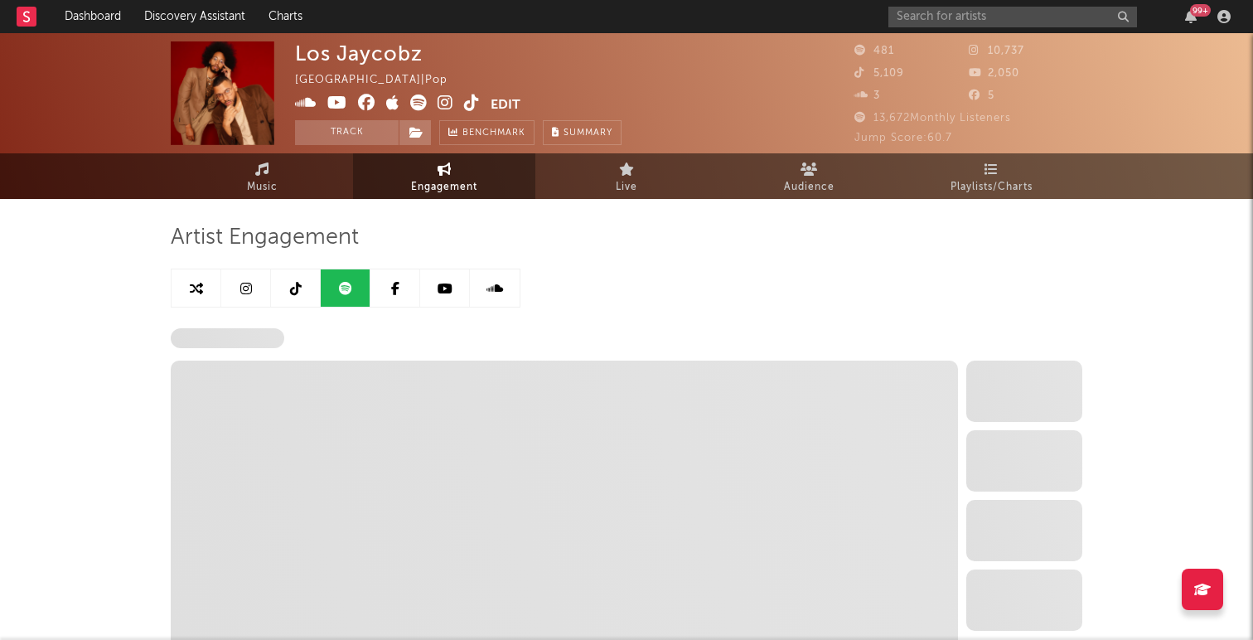
select select "6m"
select select "1w"
